Goal: Find specific page/section: Find specific page/section

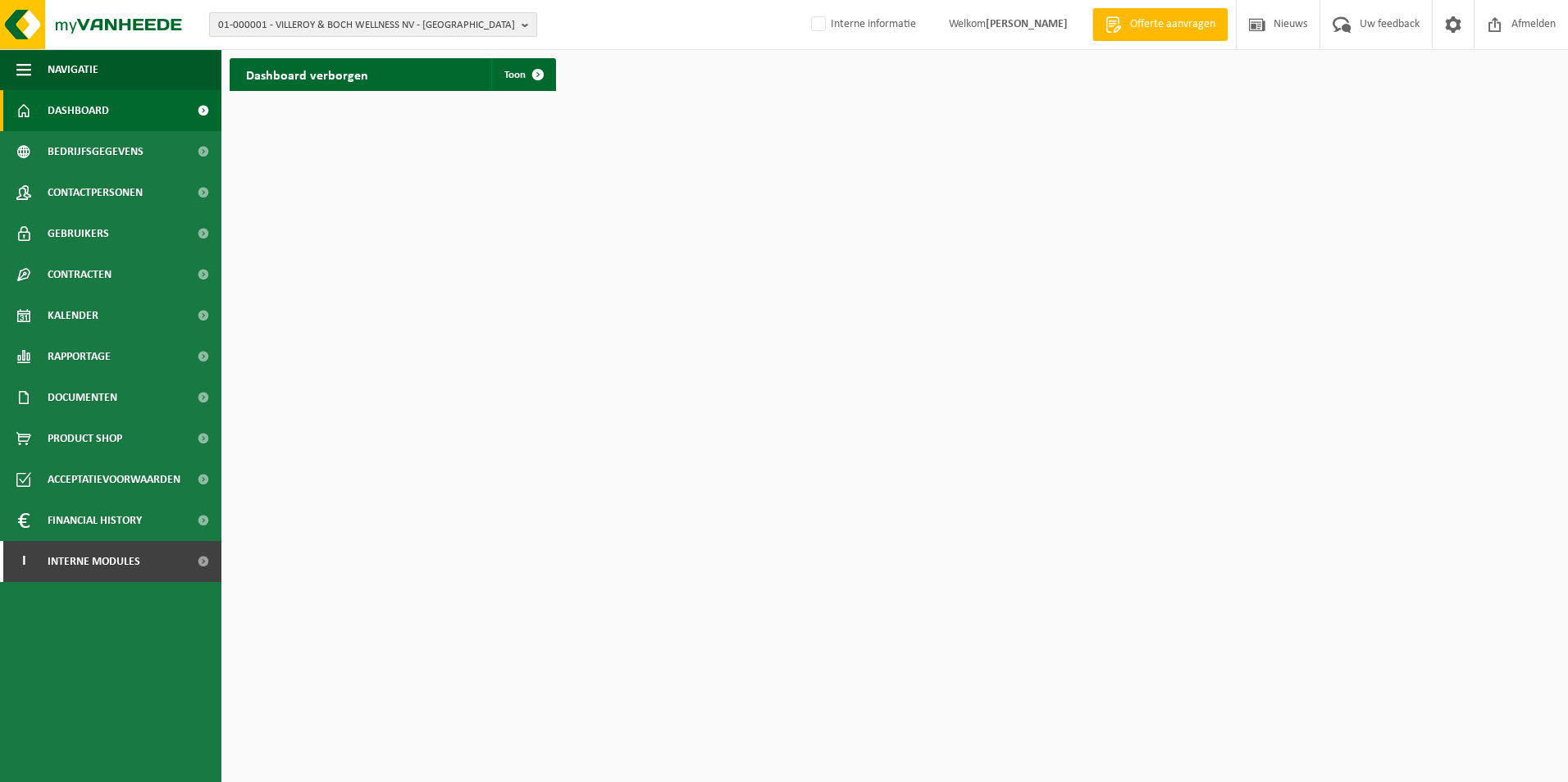
click at [437, 28] on span "01-000001 - VILLEROY & BOCH WELLNESS NV - [GEOGRAPHIC_DATA]" at bounding box center [367, 26] width 297 height 25
click at [363, 58] on input "text" at bounding box center [373, 51] width 320 height 21
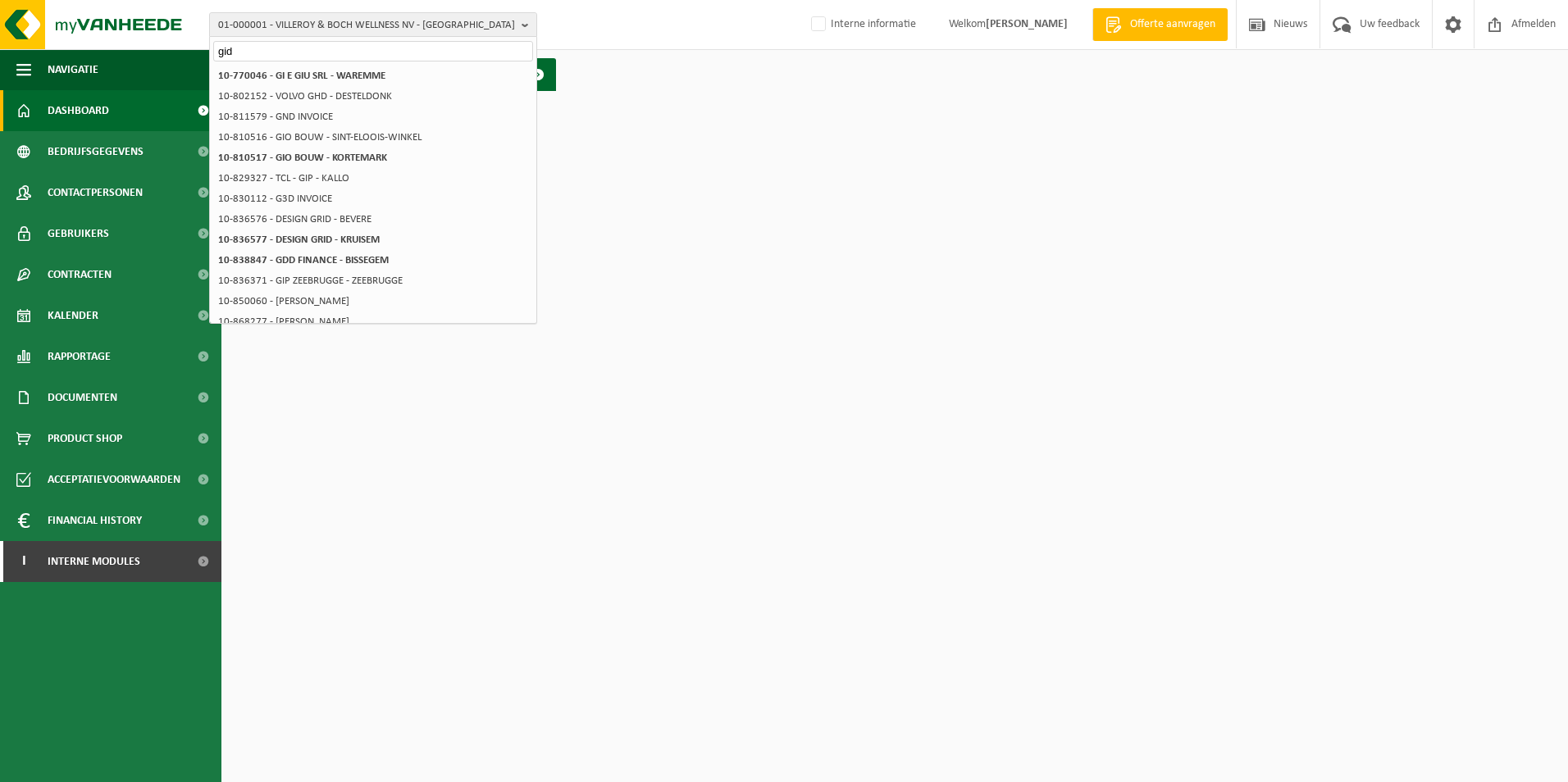
click at [251, 58] on input "gid" at bounding box center [373, 51] width 320 height 21
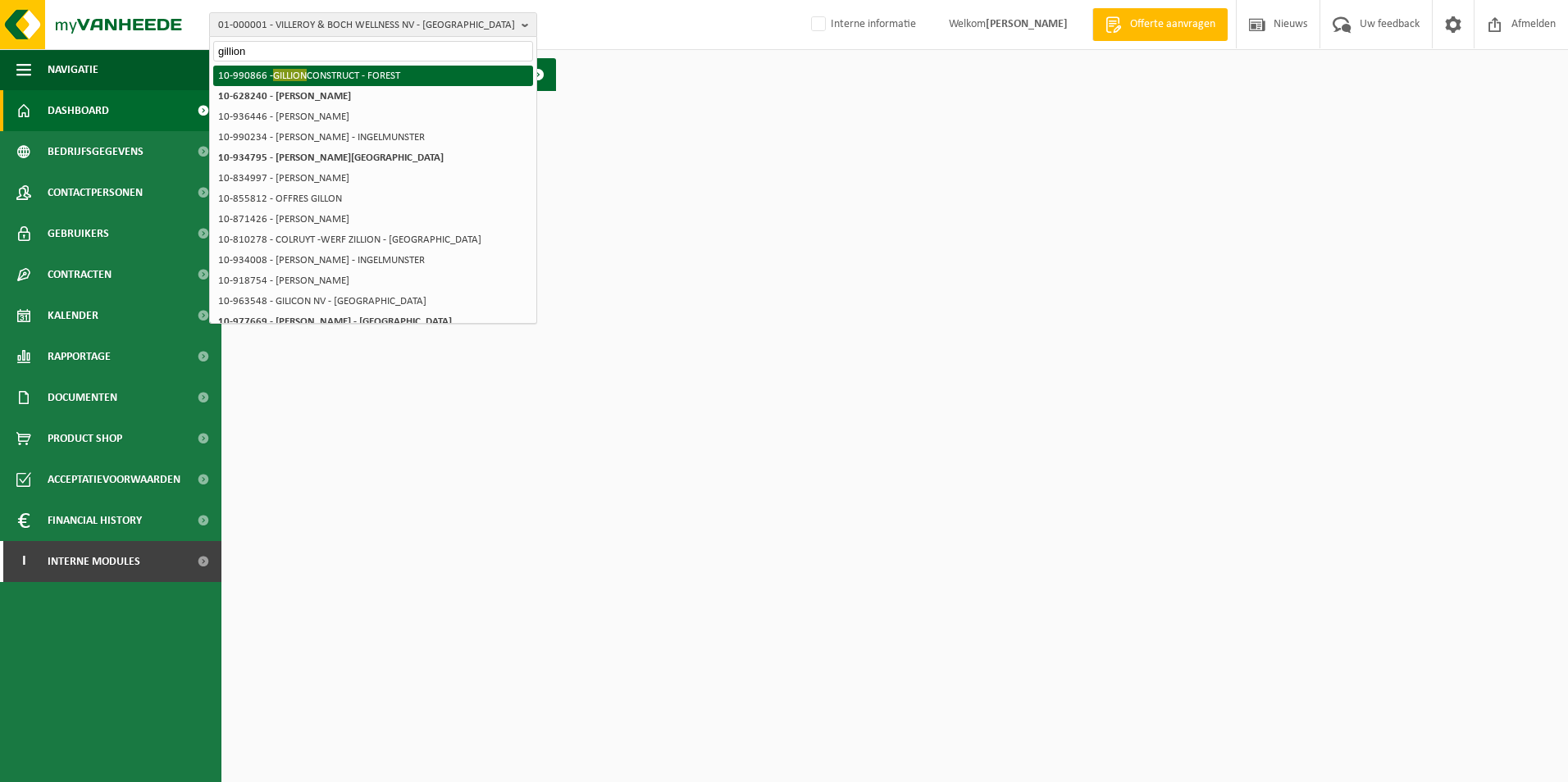
type input "gillion"
click at [358, 78] on li "10-990866 - GILLION CONSTRUCT - FOREST" at bounding box center [373, 76] width 320 height 21
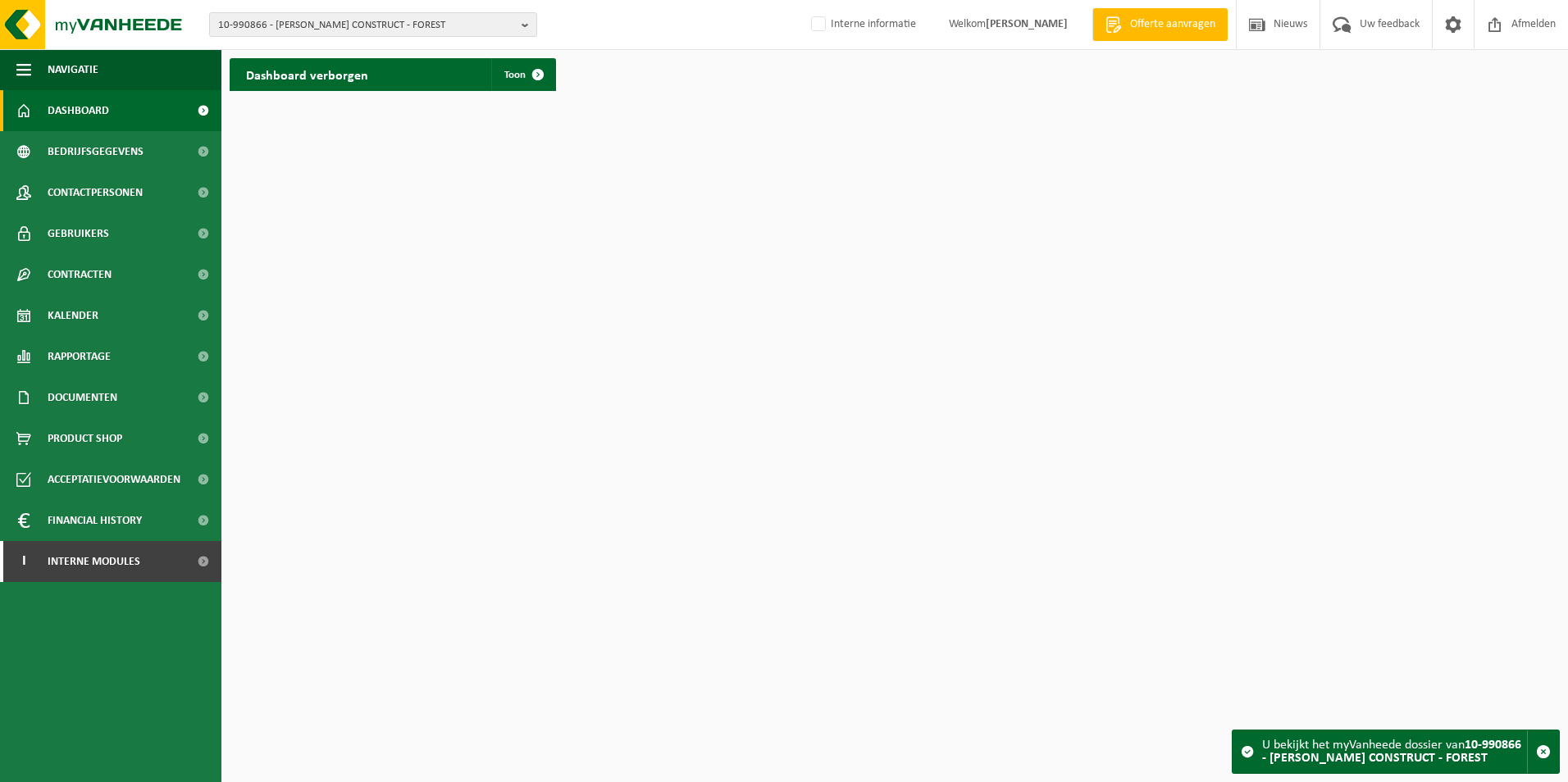
click at [442, 85] on div "Dashboard verborgen Toon" at bounding box center [392, 74] width 326 height 33
click at [524, 74] on span at bounding box center [538, 74] width 33 height 33
